Goal: Task Accomplishment & Management: Manage account settings

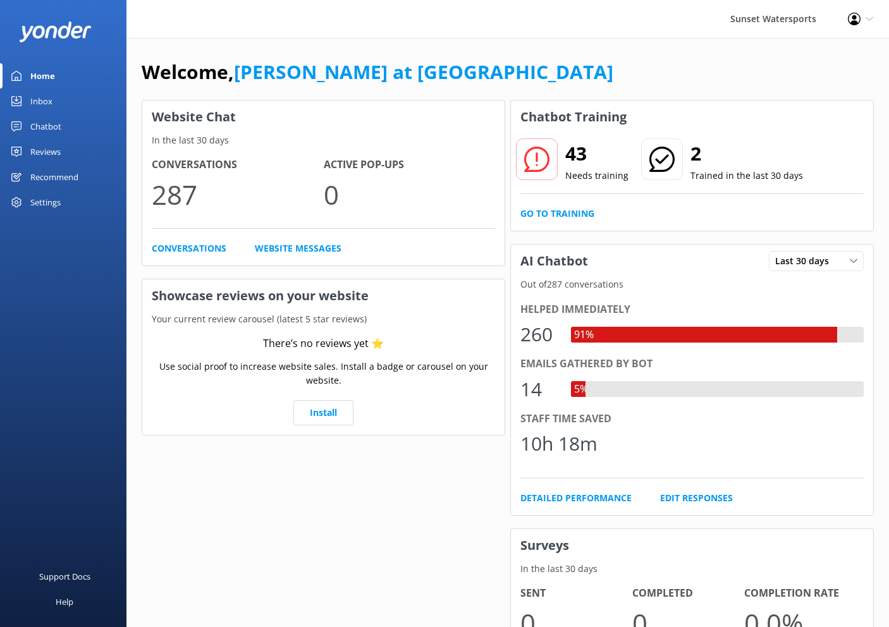
click at [39, 102] on div "Inbox" at bounding box center [41, 100] width 22 height 25
